Goal: Task Accomplishment & Management: Manage account settings

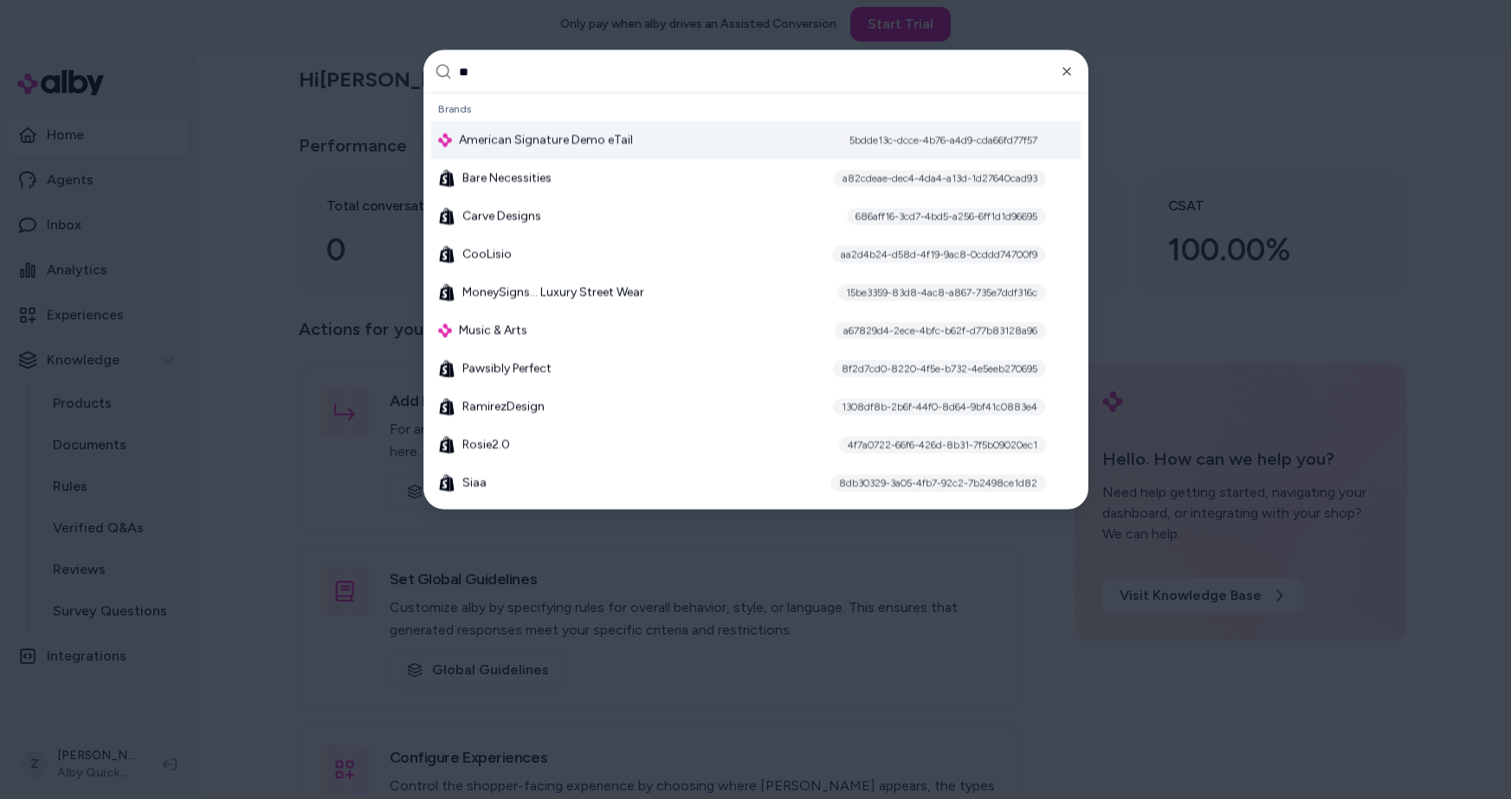
type input "***"
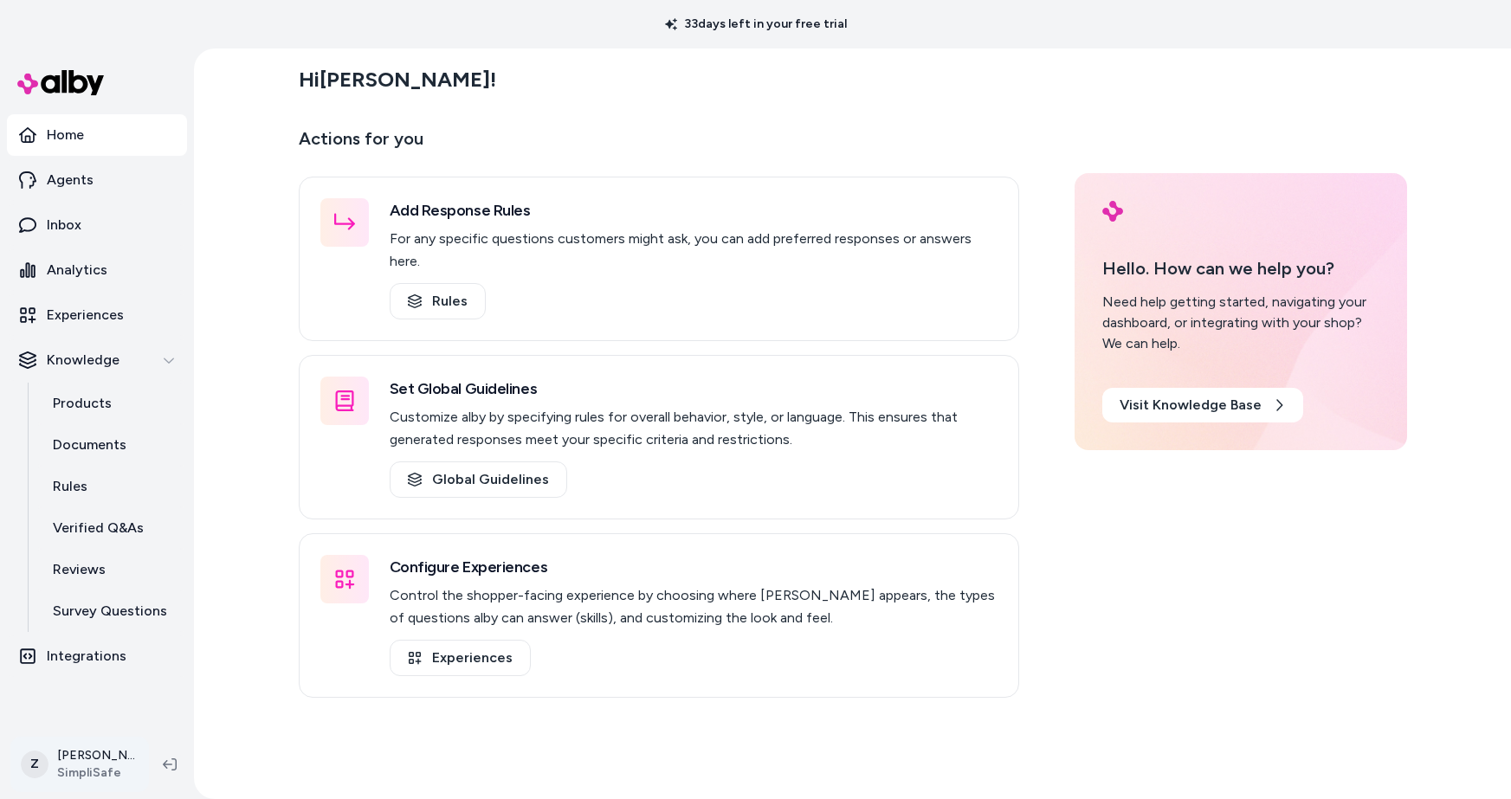
click at [85, 789] on html "33 days left in your free trial Home Agents Inbox Analytics Experiences Knowled…" at bounding box center [755, 399] width 1511 height 799
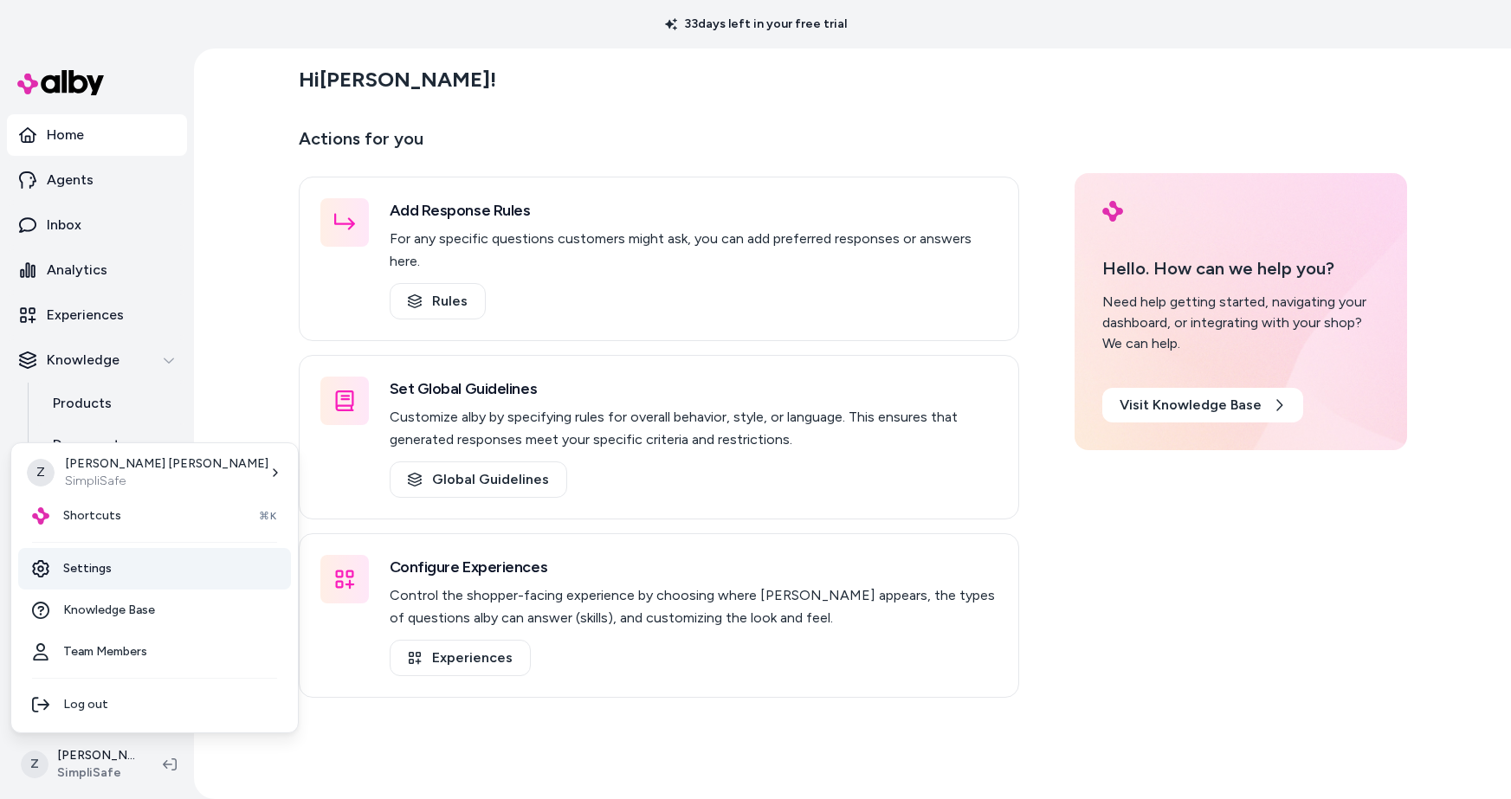
click at [86, 585] on link "Settings" at bounding box center [154, 569] width 273 height 42
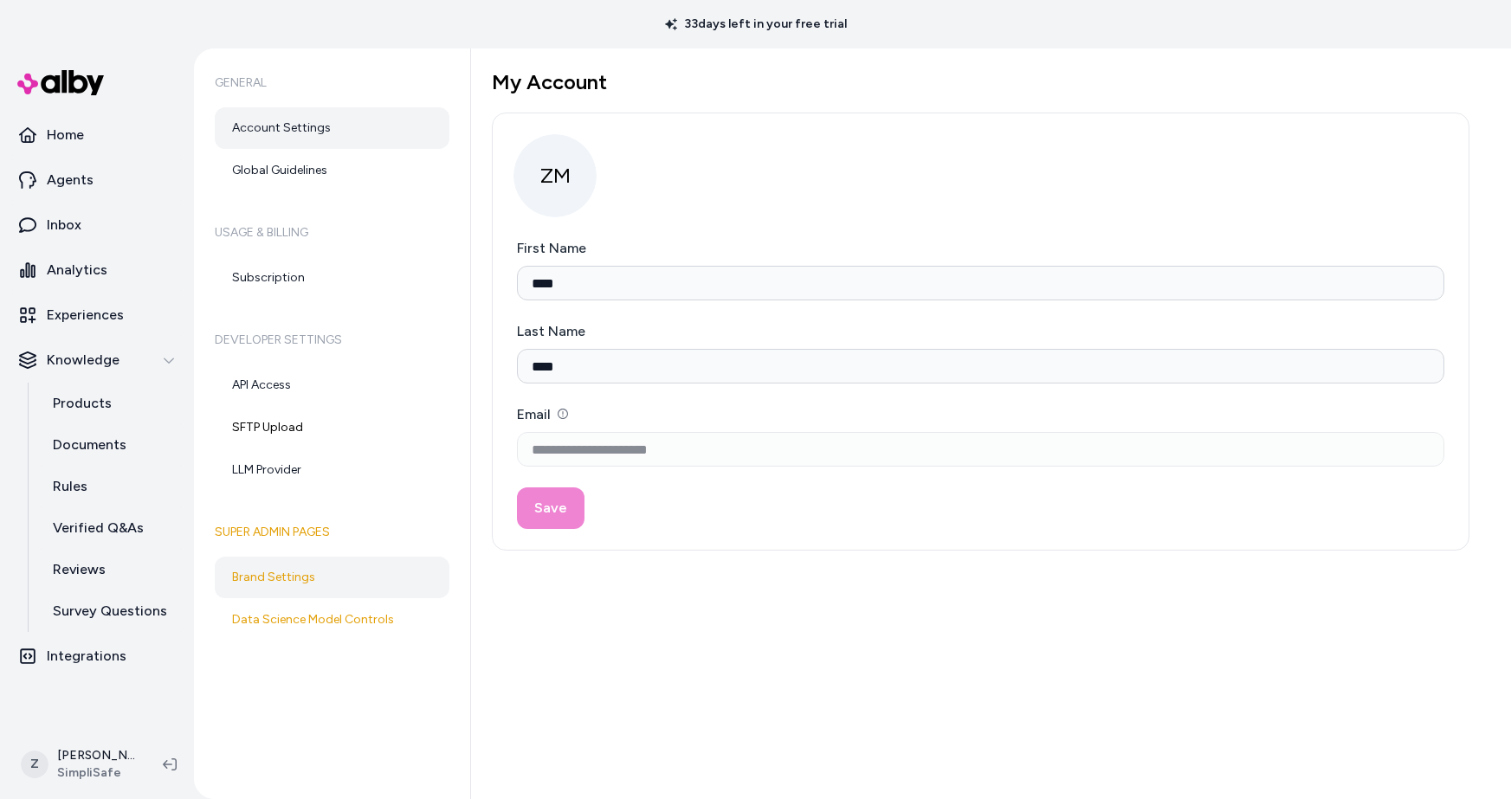
click at [276, 586] on link "Brand Settings" at bounding box center [332, 578] width 235 height 42
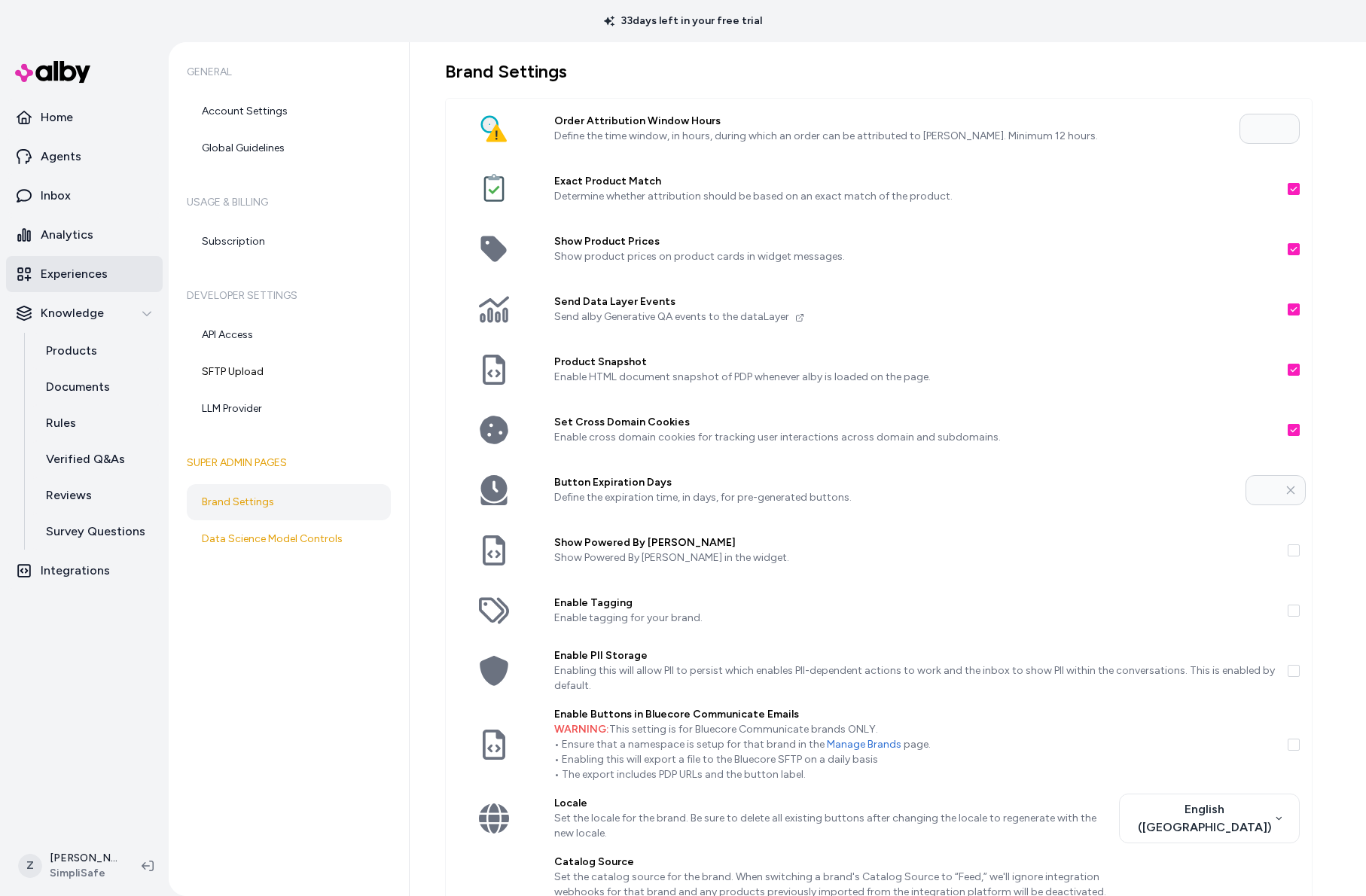
click at [85, 279] on p "Experiences" at bounding box center [74, 274] width 67 height 18
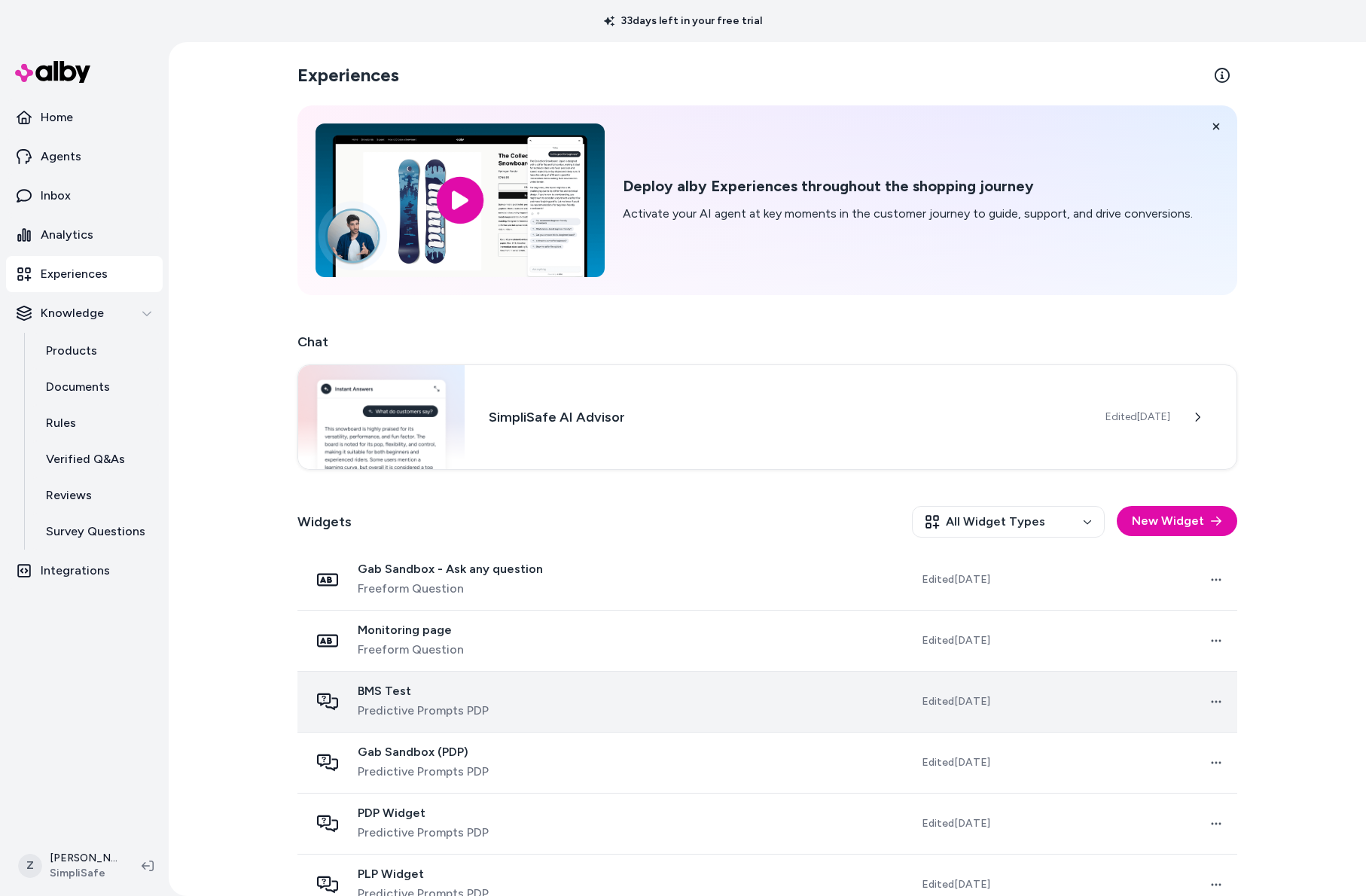
click at [408, 701] on span "Predictive Prompts PDP" at bounding box center [423, 710] width 131 height 18
